Goal: Information Seeking & Learning: Check status

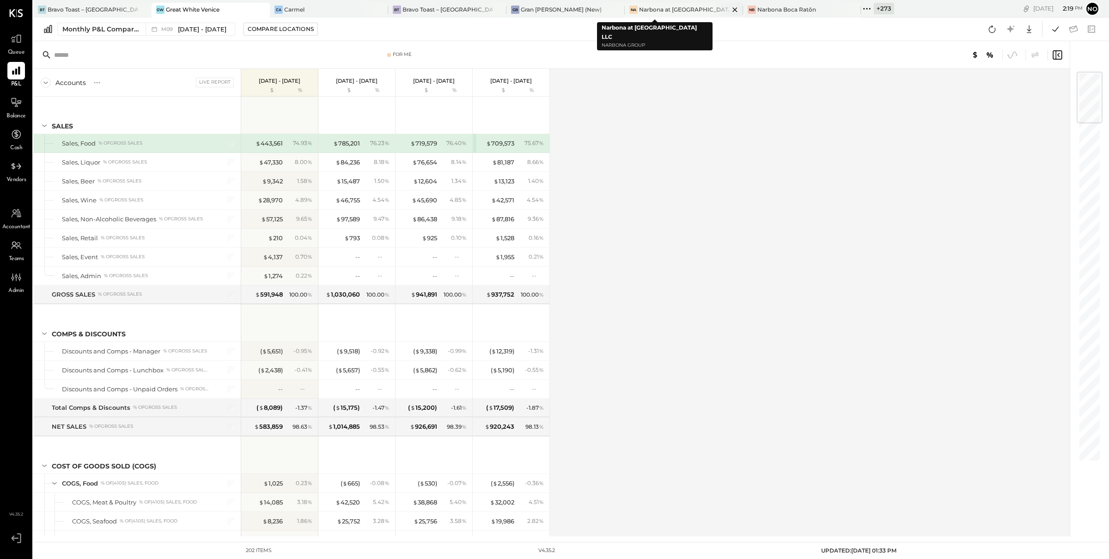
click at [650, 8] on div "Narbona at [GEOGRAPHIC_DATA] LLC" at bounding box center [684, 10] width 90 height 8
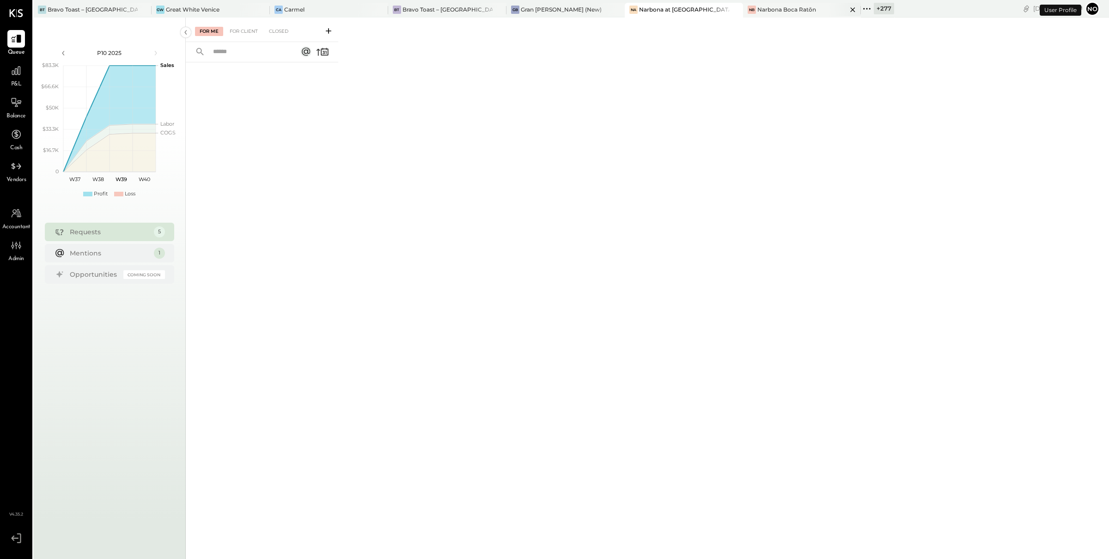
click at [757, 6] on div "Narbona Boca Ratōn" at bounding box center [786, 10] width 59 height 8
click at [12, 77] on div at bounding box center [16, 71] width 18 height 18
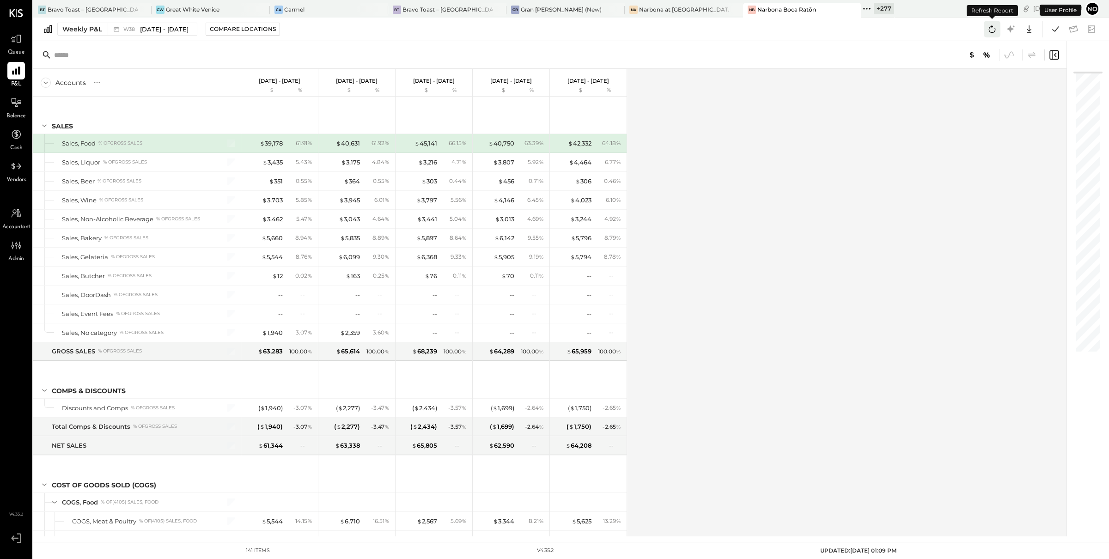
click at [992, 32] on icon at bounding box center [992, 29] width 12 height 12
click at [1054, 32] on icon at bounding box center [1055, 29] width 12 height 12
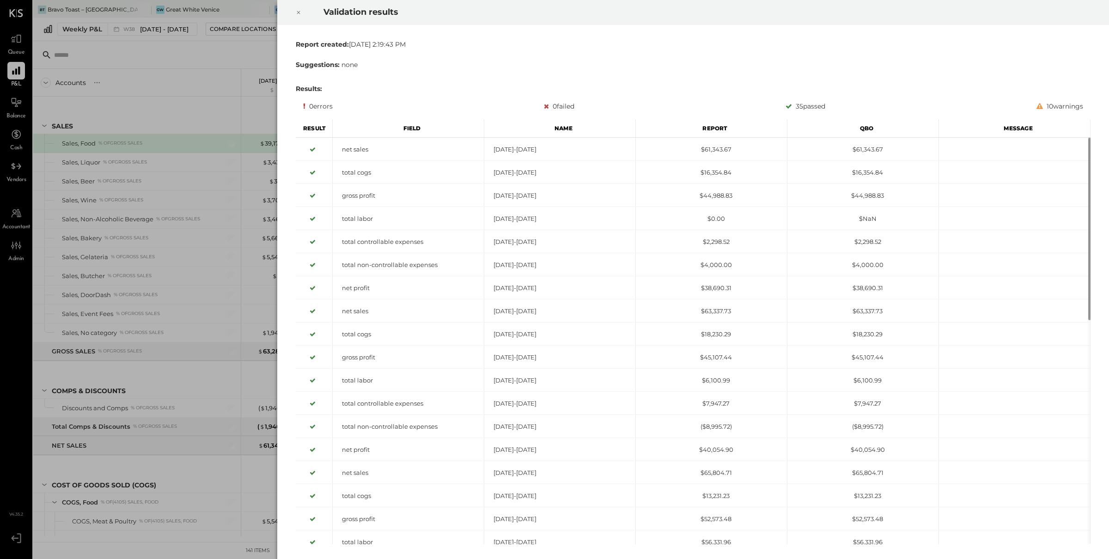
click at [299, 12] on icon at bounding box center [299, 12] width 6 height 11
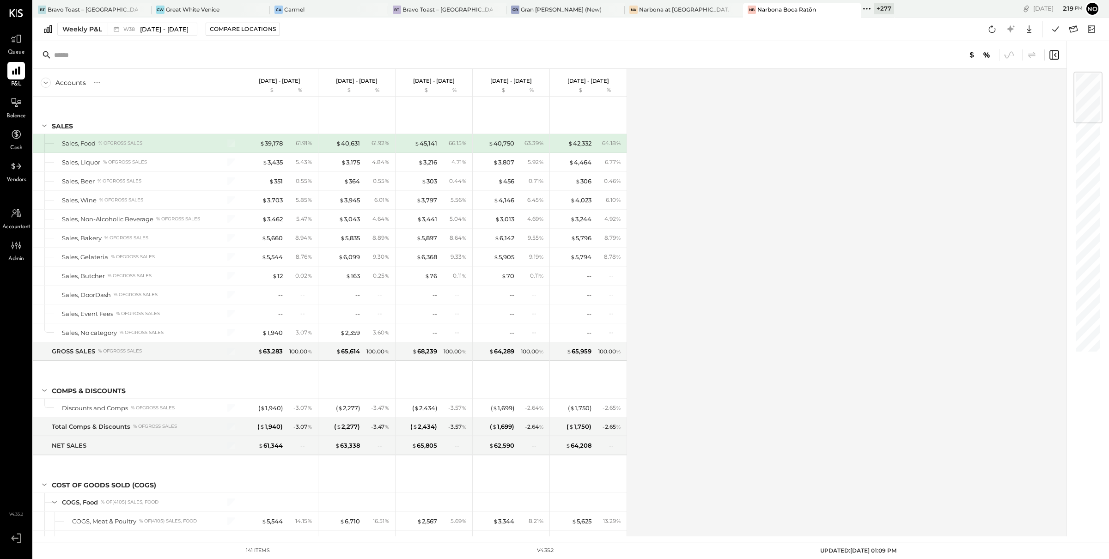
click at [460, 33] on div "Weekly P&L W38 [DATE] - [DATE] Compare Locations Google Sheets Excel" at bounding box center [570, 30] width 1075 height 24
